Goal: Information Seeking & Learning: Learn about a topic

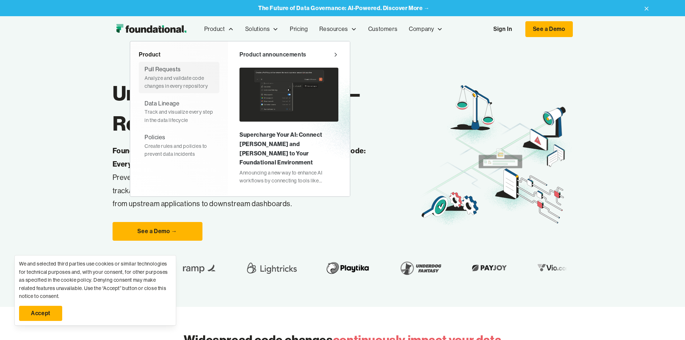
click at [145, 85] on div "Analyze and validate code changes in every repository" at bounding box center [179, 82] width 69 height 16
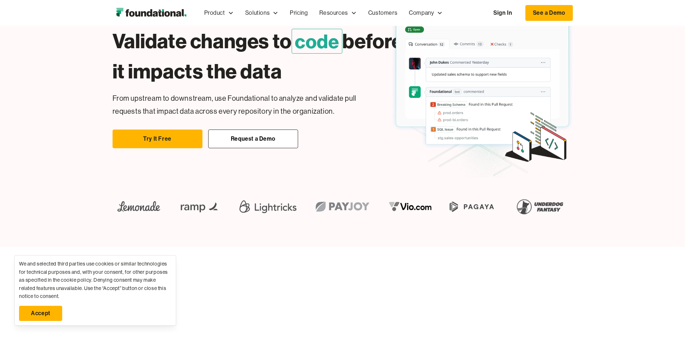
scroll to position [72, 0]
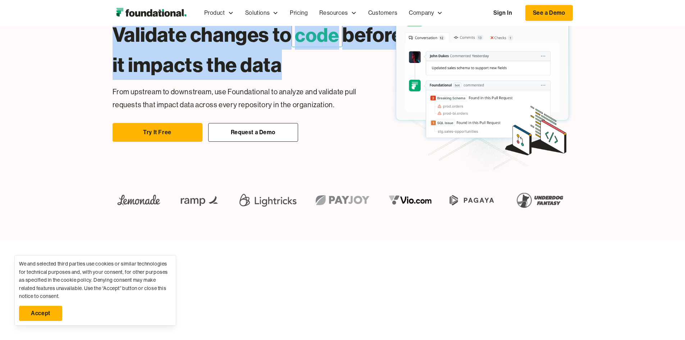
drag, startPoint x: 56, startPoint y: 95, endPoint x: 215, endPoint y: 119, distance: 160.0
click at [215, 80] on h1 "Validate changes to code before it impacts the data" at bounding box center [259, 49] width 293 height 60
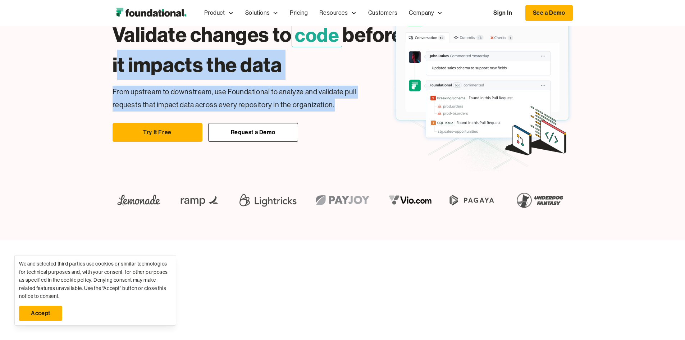
drag, startPoint x: 264, startPoint y: 155, endPoint x: 45, endPoint y: 129, distance: 220.9
click at [45, 129] on div "Validate changes to code before it impacts the data Easily change dbt Without b…" at bounding box center [342, 97] width 685 height 286
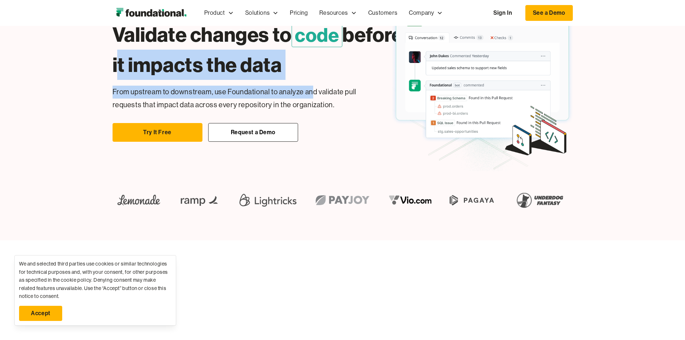
drag, startPoint x: 49, startPoint y: 104, endPoint x: 252, endPoint y: 137, distance: 206.5
click at [252, 137] on div "Validate changes to code before it impacts the data Easily change dbt Without b…" at bounding box center [342, 97] width 685 height 286
click at [252, 137] on div "Validate changes to code before it impacts the data Easily change dbt Without b…" at bounding box center [247, 76] width 268 height 129
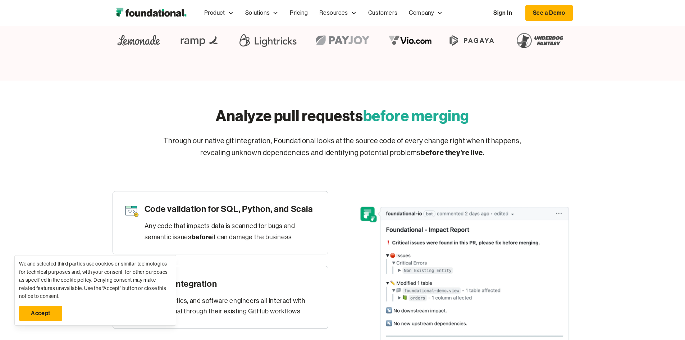
scroll to position [246, 0]
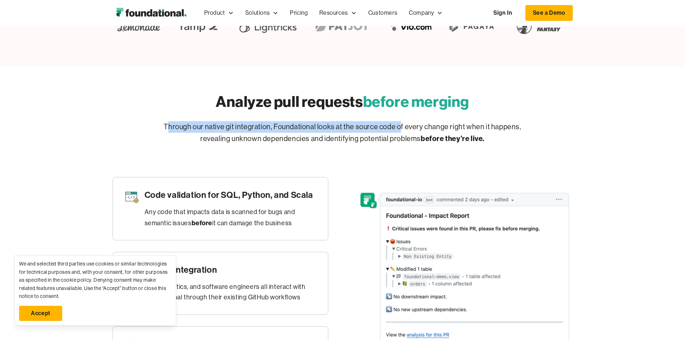
drag, startPoint x: 174, startPoint y: 231, endPoint x: 401, endPoint y: 234, distance: 227.0
click at [401, 145] on p "Through our native git integration, Foundational looks at the source code of ev…" at bounding box center [343, 132] width 368 height 23
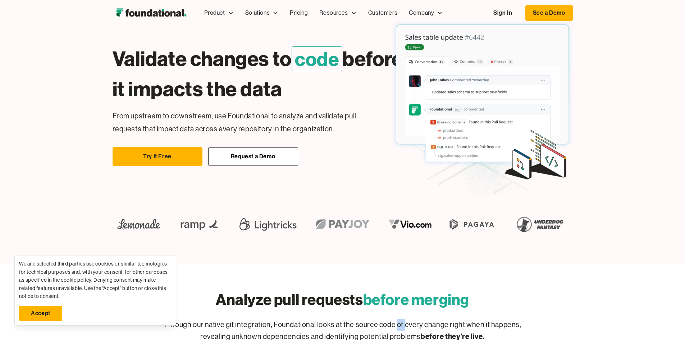
scroll to position [0, 0]
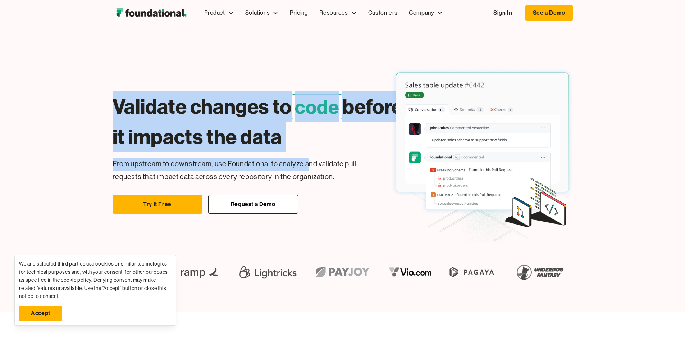
drag, startPoint x: 47, startPoint y: 164, endPoint x: 249, endPoint y: 206, distance: 206.1
click at [249, 206] on div "Validate changes to code before it impacts the data Easily change dbt Without b…" at bounding box center [342, 169] width 685 height 286
click at [249, 206] on div "Validate changes to code before it impacts the data Easily change dbt Without b…" at bounding box center [247, 148] width 268 height 129
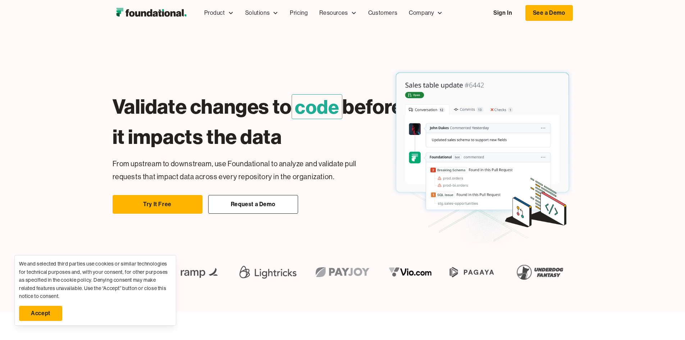
drag, startPoint x: 254, startPoint y: 200, endPoint x: 86, endPoint y: 170, distance: 170.6
click at [113, 152] on h1 "Validate changes to code before it impacts the data" at bounding box center [259, 121] width 293 height 60
click at [284, 24] on link "Pricing" at bounding box center [298, 13] width 29 height 24
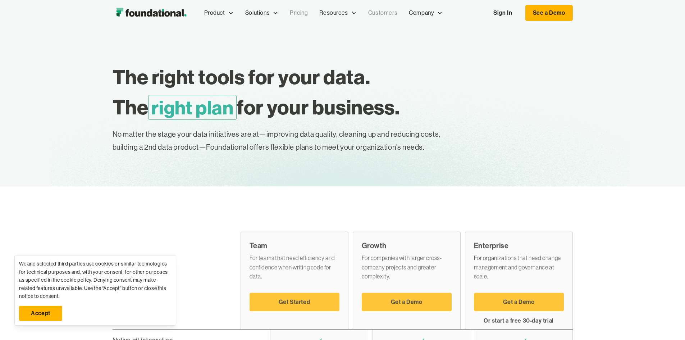
click at [363, 10] on link "Customers" at bounding box center [383, 13] width 41 height 24
